Goal: Check status: Check status

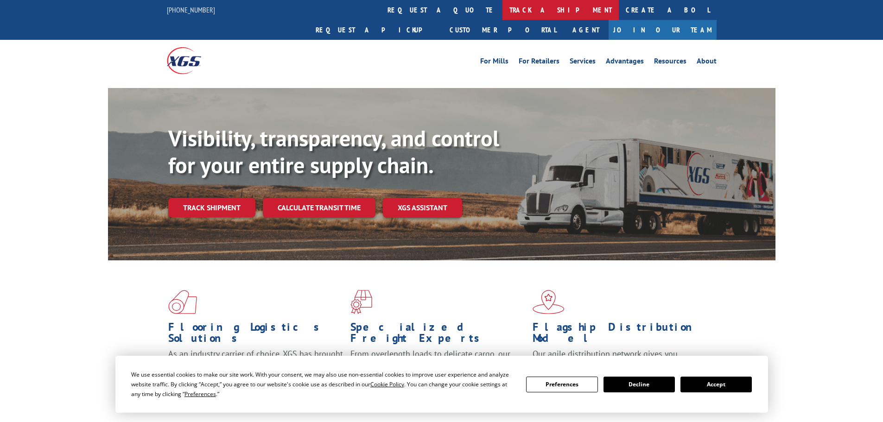
click at [502, 12] on link "track a shipment" at bounding box center [560, 10] width 116 height 20
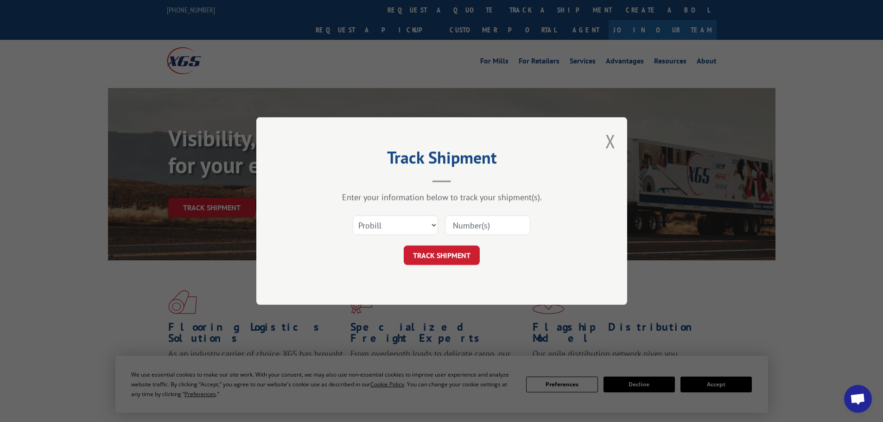
click at [411, 239] on div "Select category... Probill BOL PO" at bounding box center [442, 225] width 278 height 31
click at [409, 225] on select "Select category... Probill BOL PO" at bounding box center [395, 224] width 85 height 19
select select "bol"
click at [353, 215] on select "Select category... Probill BOL PO" at bounding box center [395, 224] width 85 height 19
click at [468, 222] on input at bounding box center [487, 224] width 85 height 19
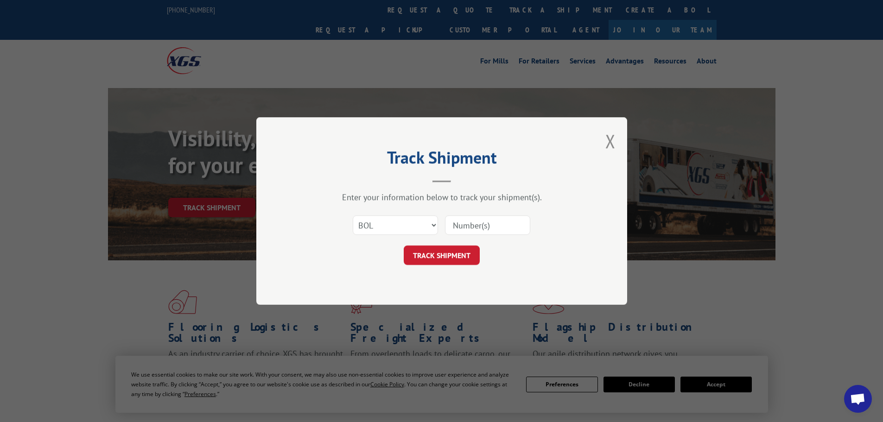
paste input "4740860"
type input "4740860"
click at [447, 256] on button "TRACK SHIPMENT" at bounding box center [442, 255] width 76 height 19
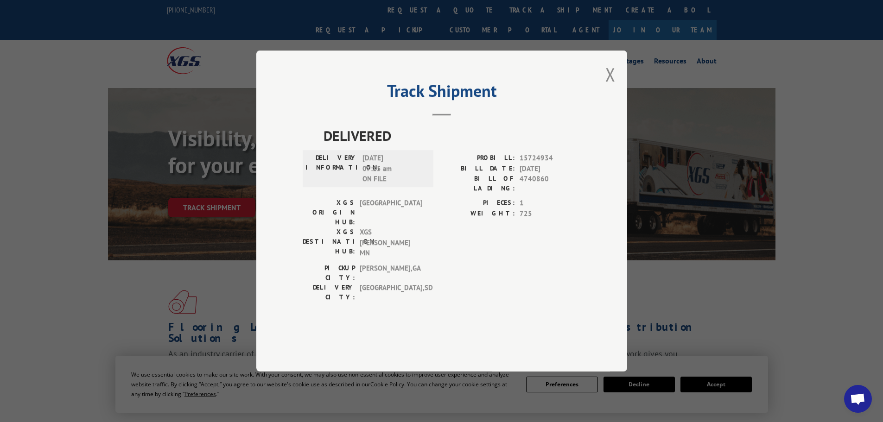
click at [613, 87] on button "Close modal" at bounding box center [610, 74] width 10 height 25
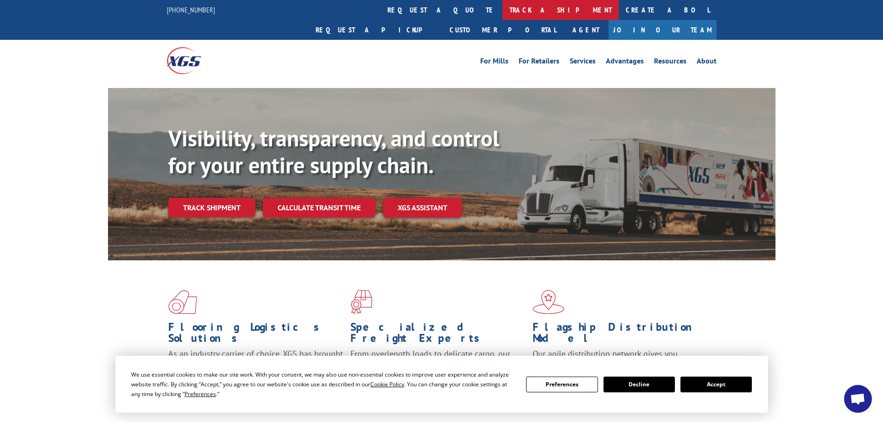
click at [502, 7] on link "track a shipment" at bounding box center [560, 10] width 116 height 20
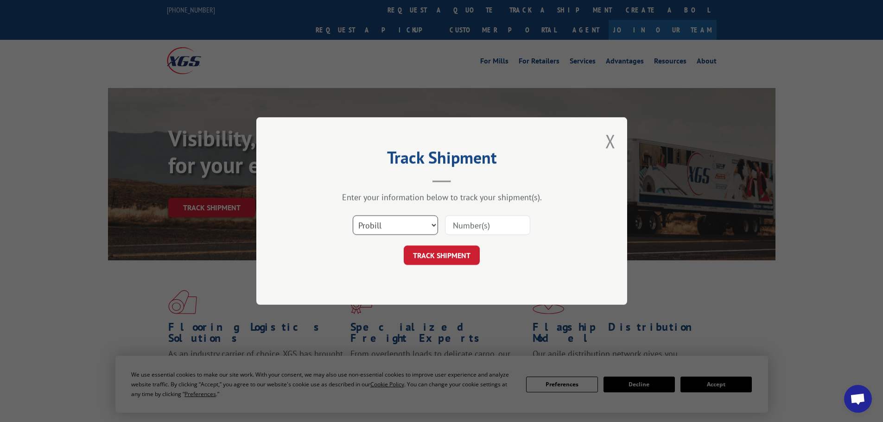
click at [398, 223] on select "Select category... Probill BOL PO" at bounding box center [395, 224] width 85 height 19
select select "po"
click at [353, 215] on select "Select category... Probill BOL PO" at bounding box center [395, 224] width 85 height 19
click at [483, 229] on input at bounding box center [487, 224] width 85 height 19
paste input "4740860"
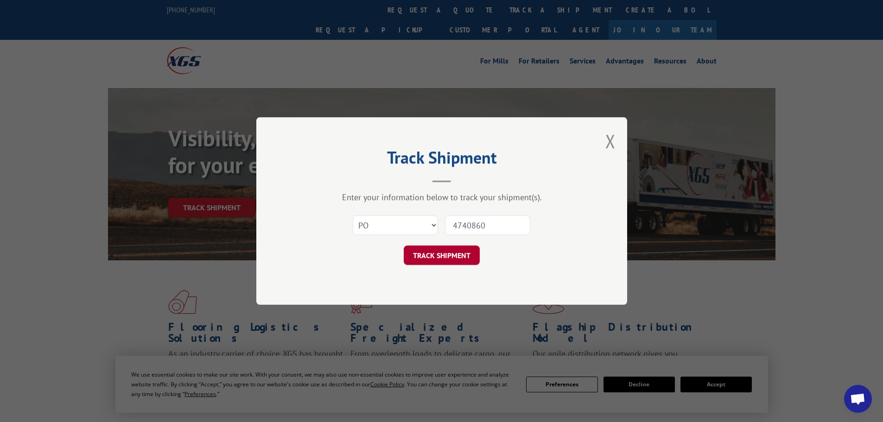
type input "4740860"
click at [449, 252] on button "TRACK SHIPMENT" at bounding box center [442, 255] width 76 height 19
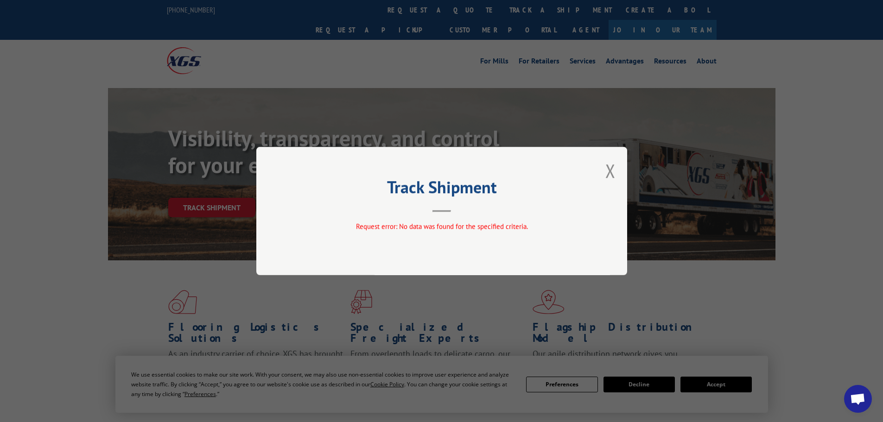
click at [599, 175] on div "Track Shipment Request error: No data was found for the specified criteria." at bounding box center [441, 211] width 371 height 128
click at [606, 173] on button "Close modal" at bounding box center [610, 170] width 10 height 25
